Goal: Task Accomplishment & Management: Use online tool/utility

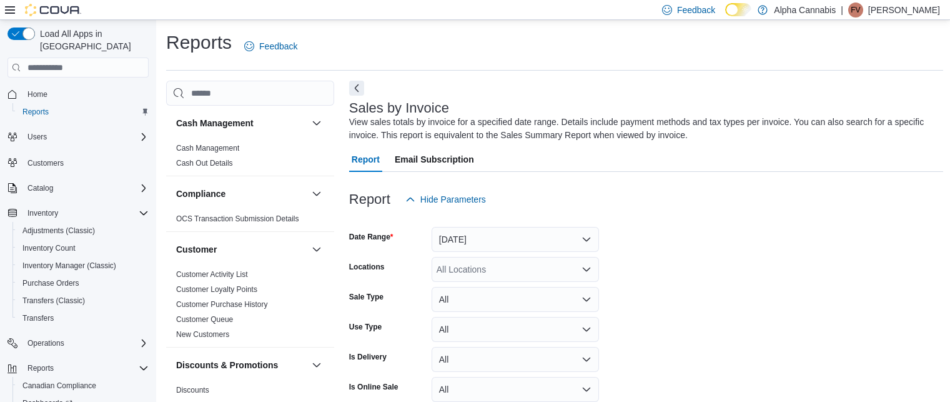
scroll to position [295, 0]
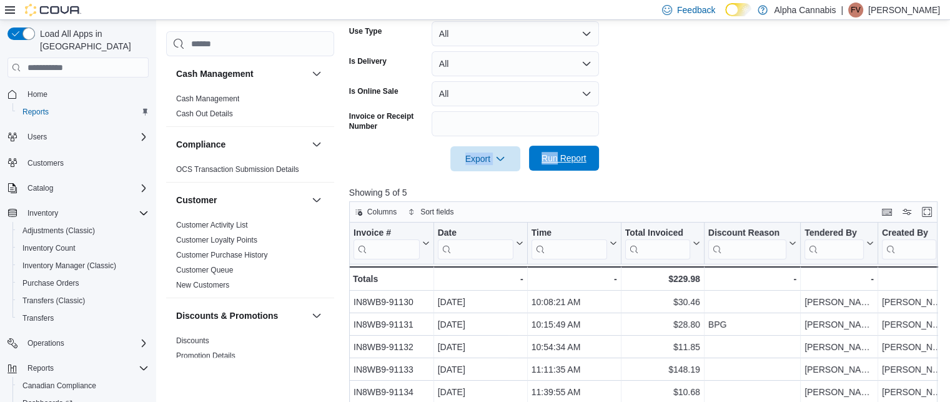
click at [557, 149] on form "Date Range [DATE] Locations All Locations Sale Type All Use Type All Is Deliver…" at bounding box center [646, 43] width 595 height 255
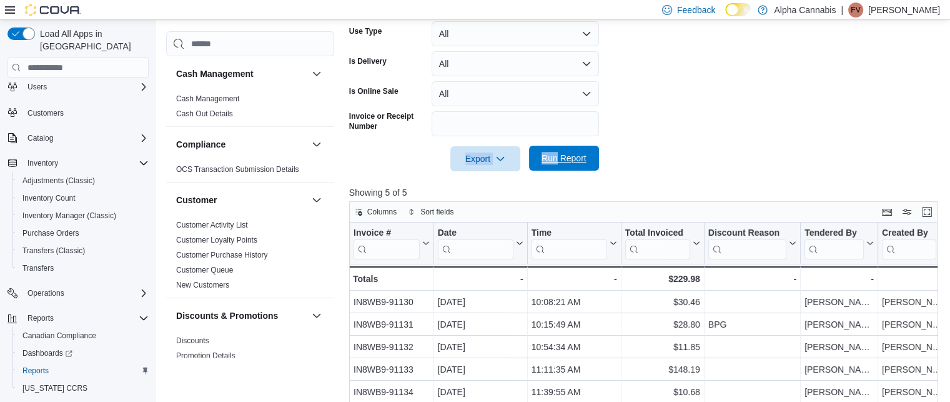
click at [557, 149] on span "Run Report" at bounding box center [564, 158] width 55 height 25
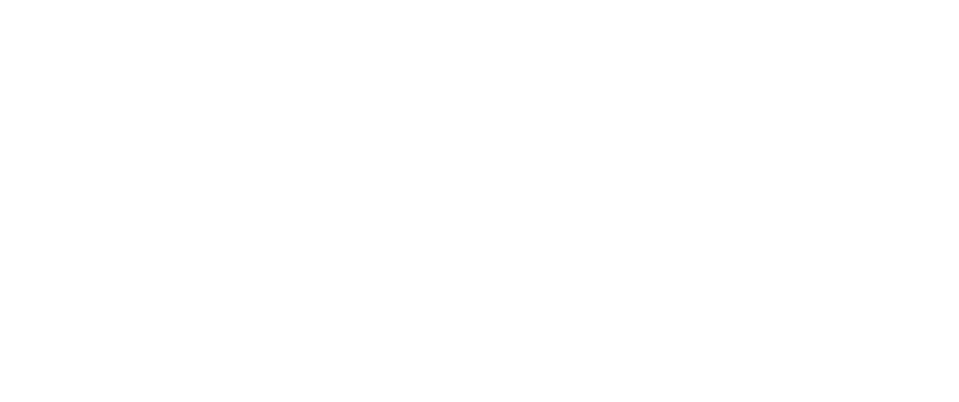
click at [49, 5] on html at bounding box center [479, 2] width 959 height 5
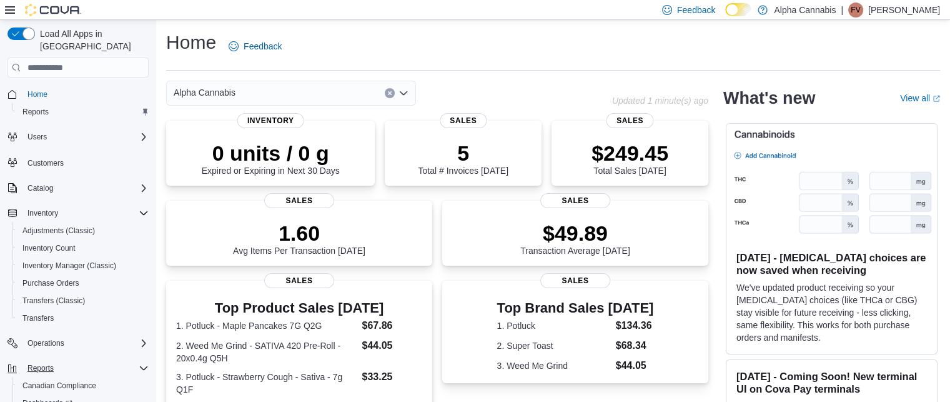
click at [137, 360] on div "Reports" at bounding box center [85, 367] width 126 height 15
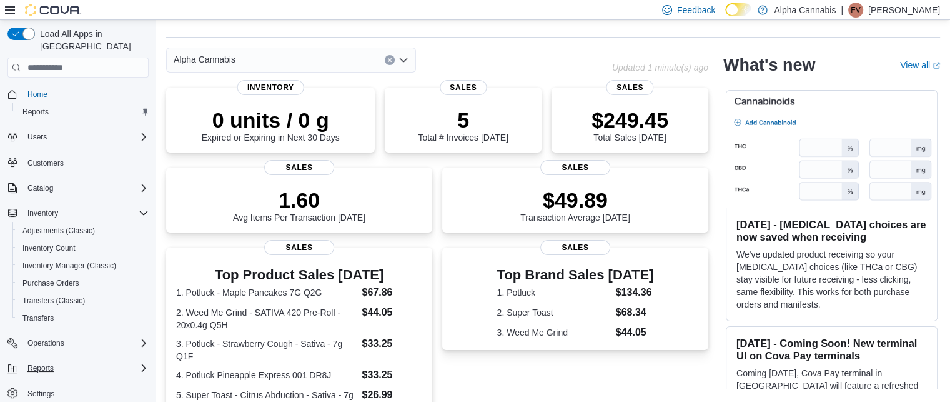
scroll to position [50, 0]
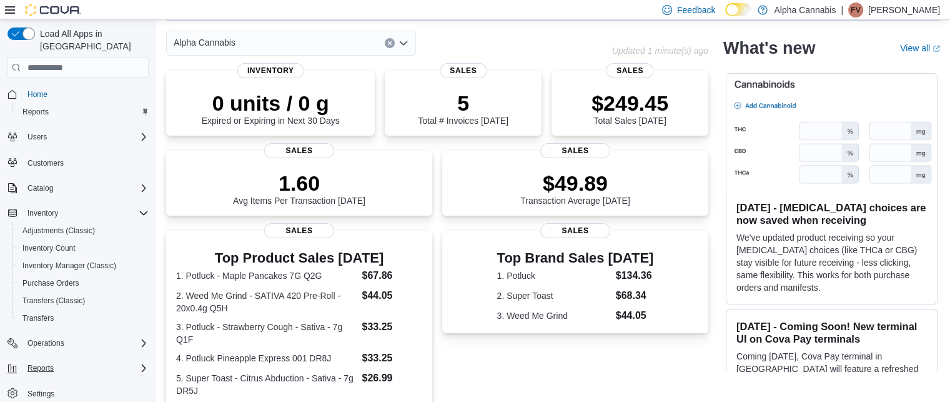
click at [137, 360] on div "Reports" at bounding box center [85, 367] width 126 height 15
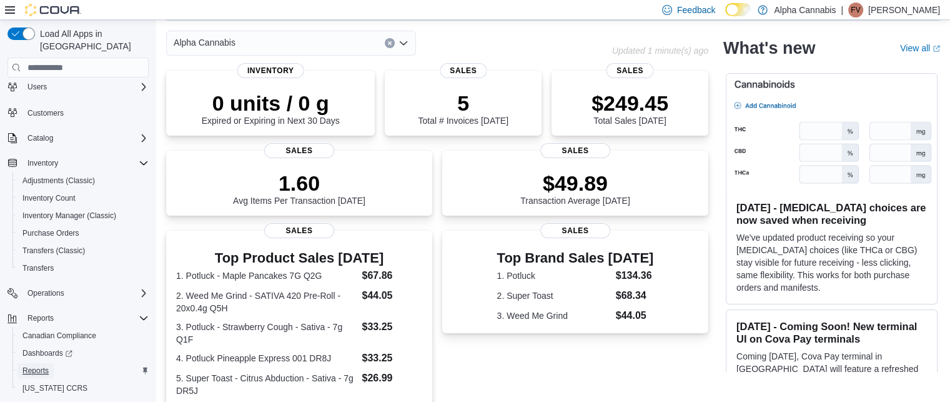
click at [40, 365] on span "Reports" at bounding box center [35, 370] width 26 height 10
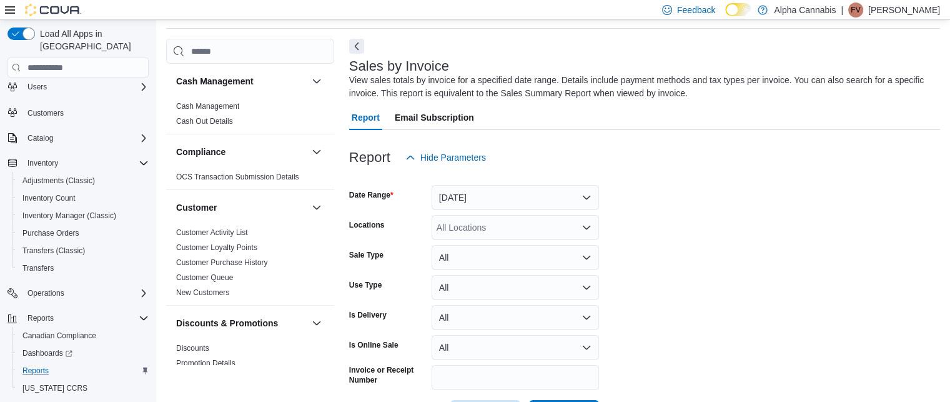
scroll to position [90, 0]
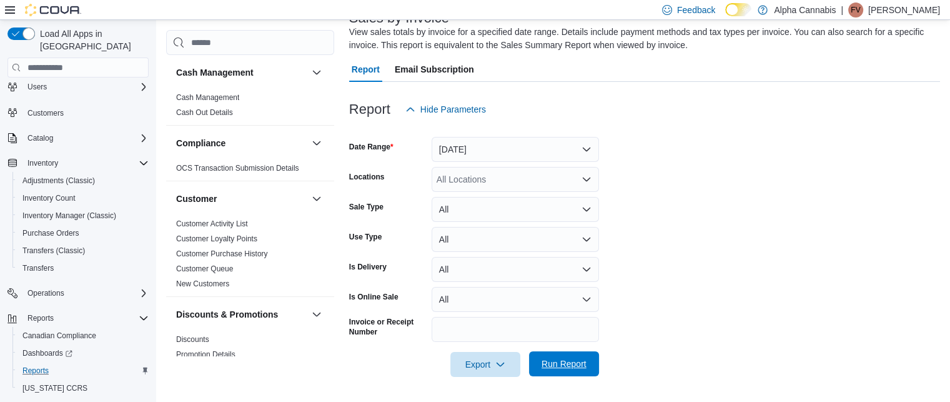
click at [548, 365] on span "Run Report" at bounding box center [563, 363] width 45 height 12
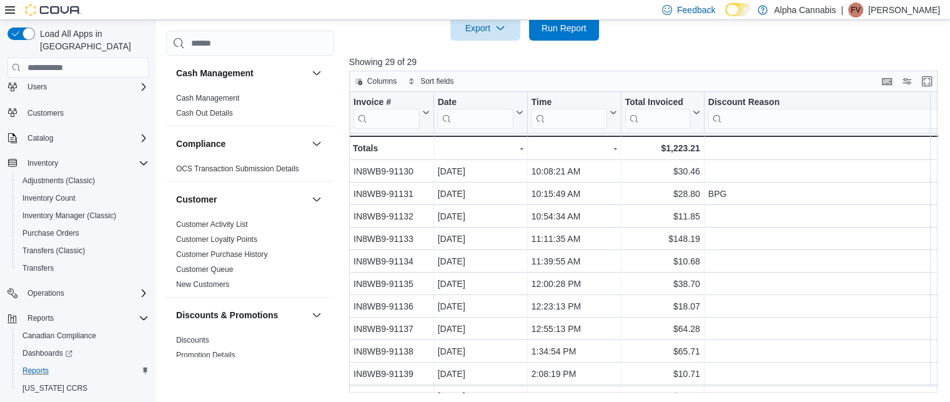
scroll to position [185, 0]
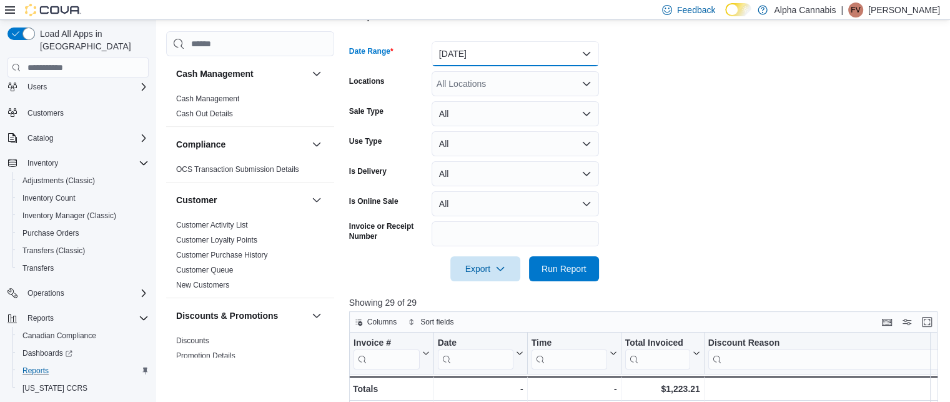
click at [580, 52] on button "[DATE]" at bounding box center [515, 53] width 167 height 25
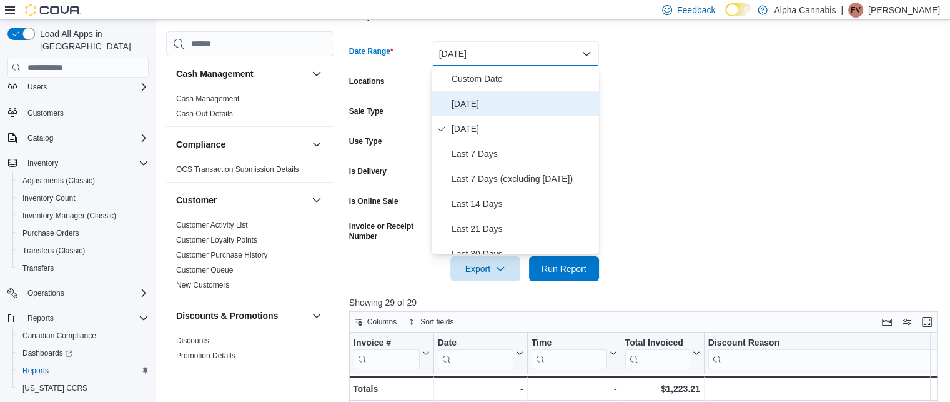
click at [487, 100] on span "[DATE]" at bounding box center [523, 103] width 142 height 15
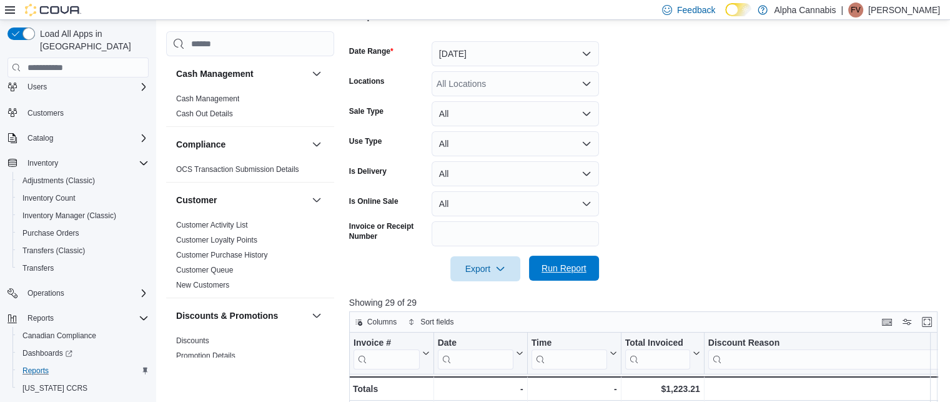
click at [557, 264] on span "Run Report" at bounding box center [563, 268] width 45 height 12
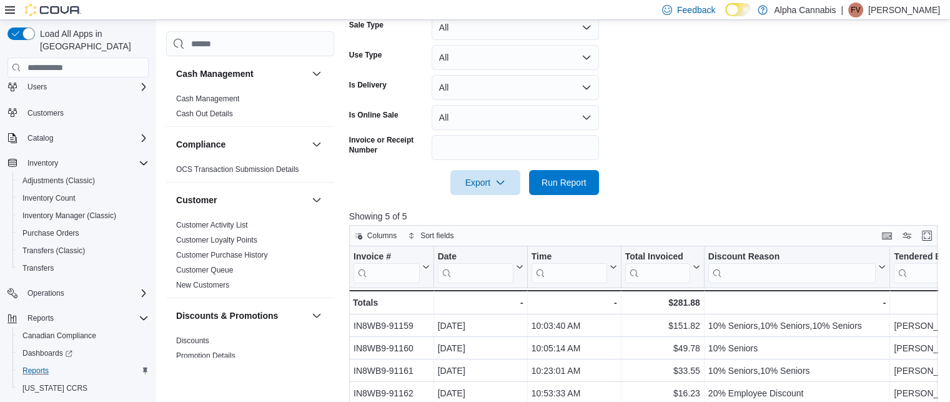
scroll to position [278, 0]
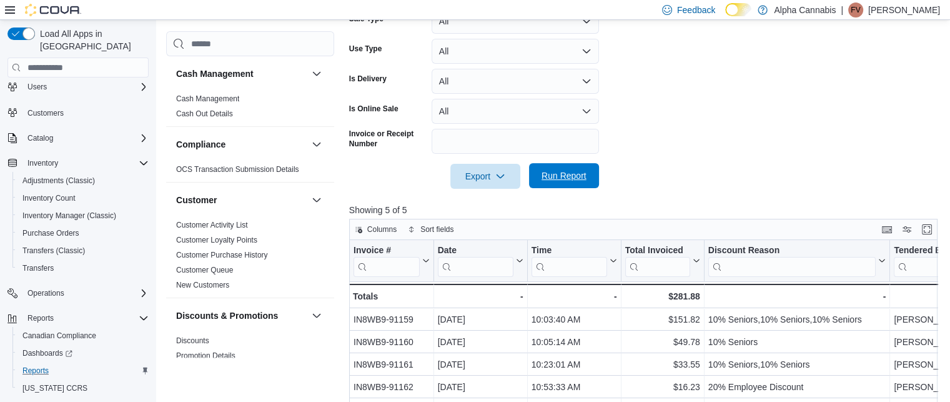
click at [571, 177] on span "Run Report" at bounding box center [563, 175] width 45 height 12
